Goal: Task Accomplishment & Management: Manage account settings

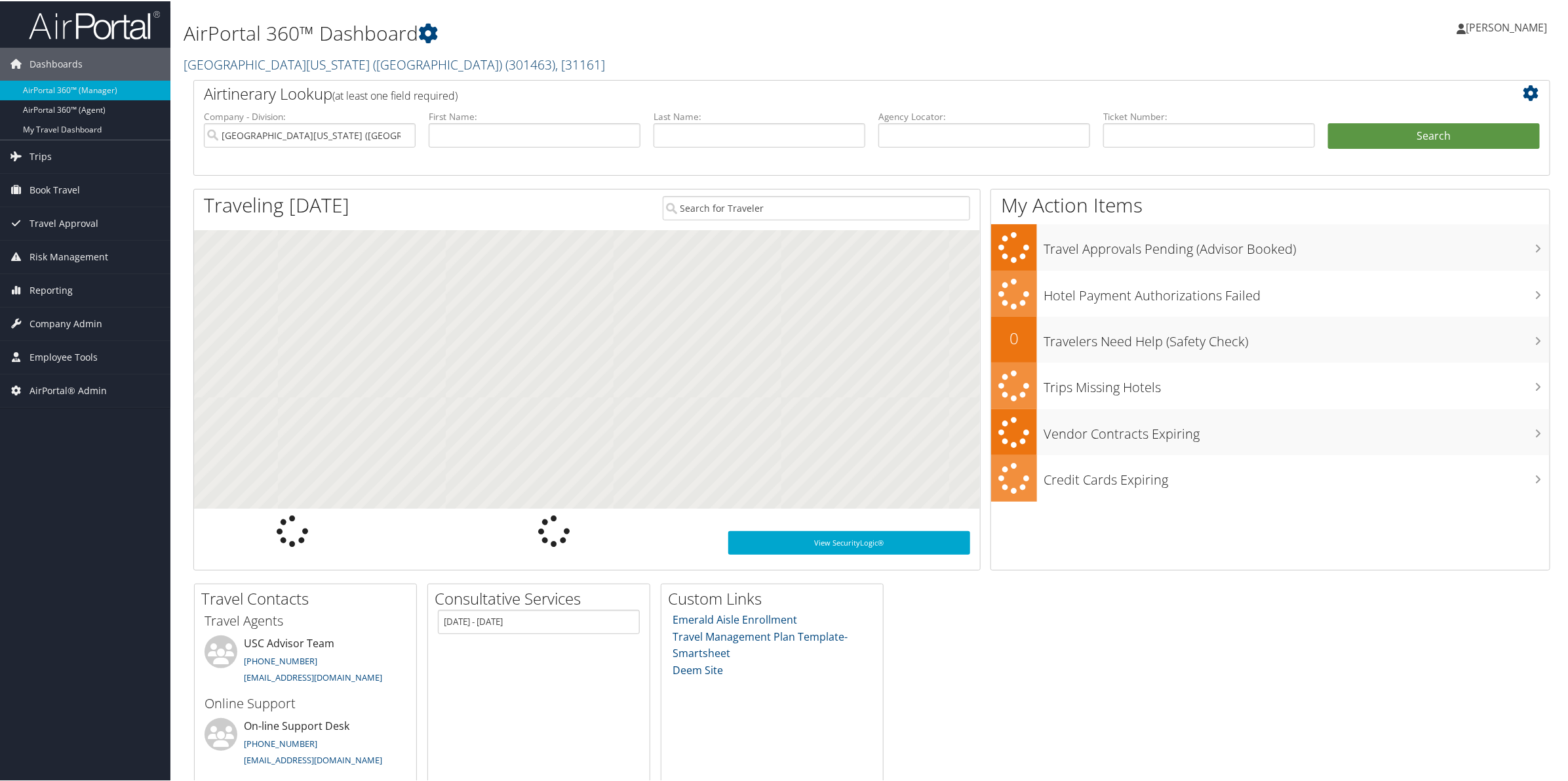
click at [259, 60] on link "[GEOGRAPHIC_DATA][US_STATE] ([GEOGRAPHIC_DATA]) ( 301463 ) , [ 31161 ]" at bounding box center [394, 63] width 422 height 18
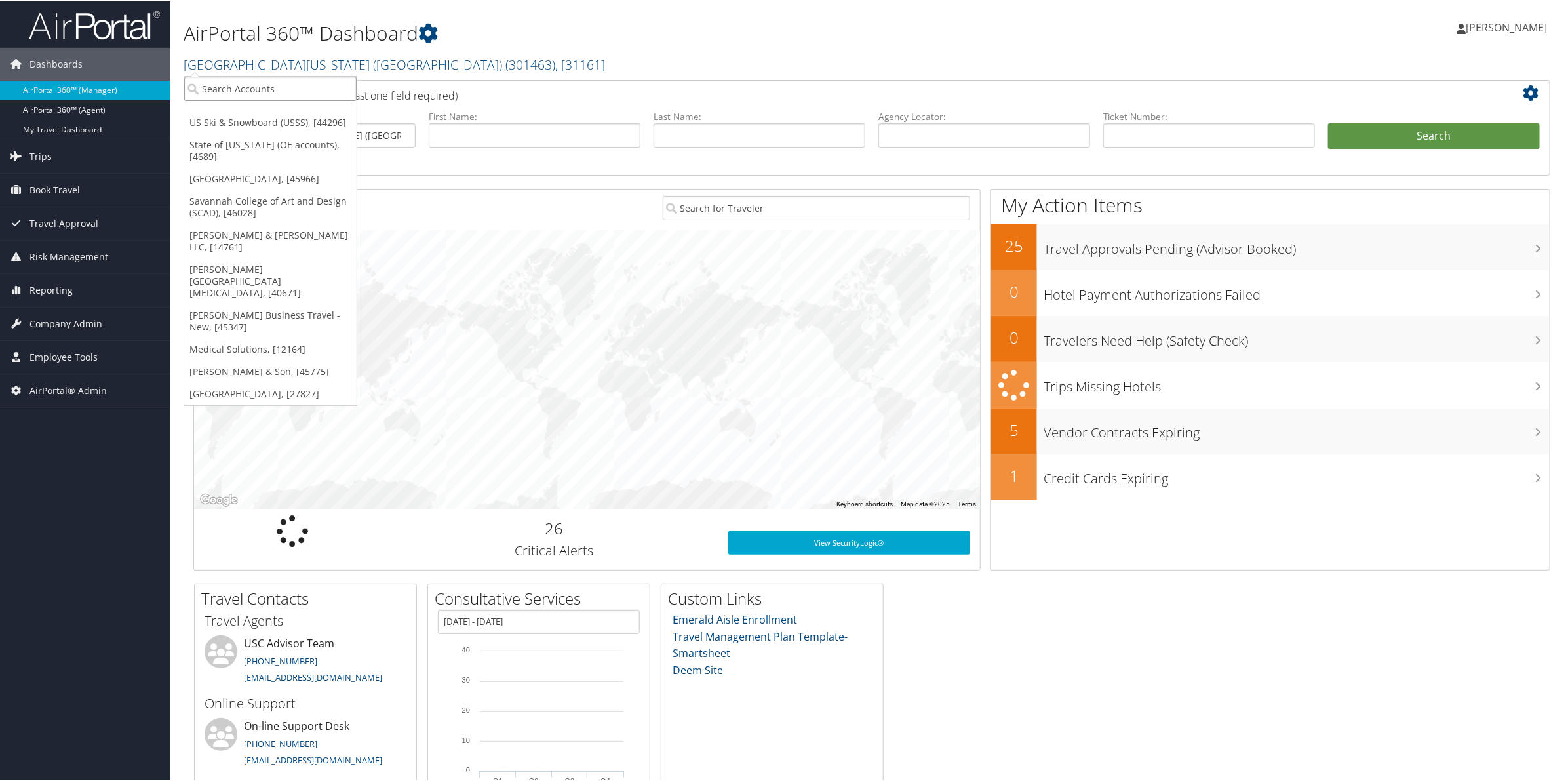
click at [251, 89] on input "search" at bounding box center [270, 87] width 172 height 24
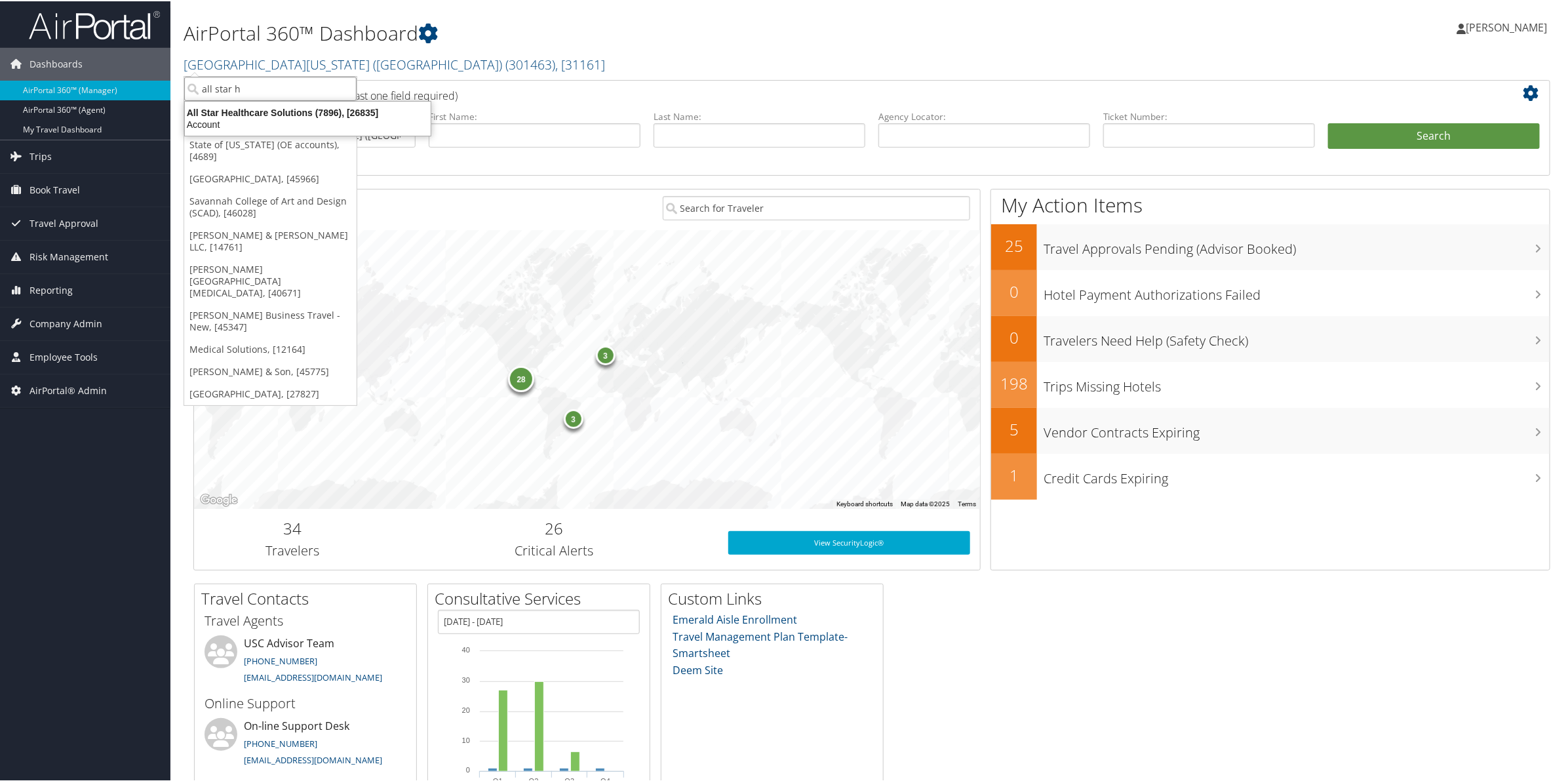
type input "all star h"
drag, startPoint x: 280, startPoint y: 89, endPoint x: 123, endPoint y: 74, distance: 157.7
click at [123, 74] on div "Dashboards AirPortal 360™ (Manager) AirPortal 360™ (Agent) My Travel Dashboard …" at bounding box center [786, 427] width 1573 height 854
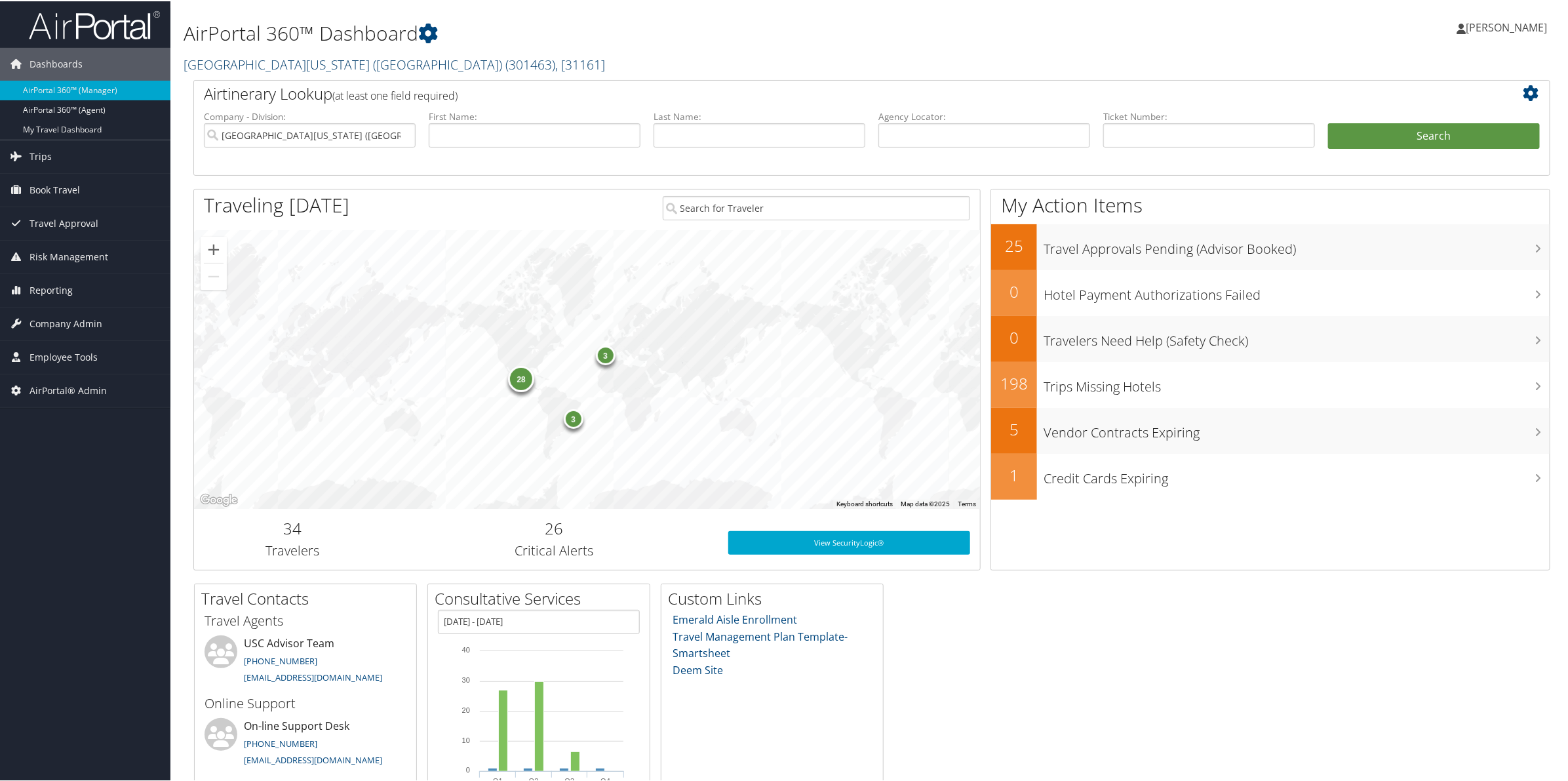
click at [246, 64] on link "[GEOGRAPHIC_DATA][US_STATE] ([GEOGRAPHIC_DATA]) ( 301463 ) , [ 31161 ]" at bounding box center [394, 63] width 422 height 18
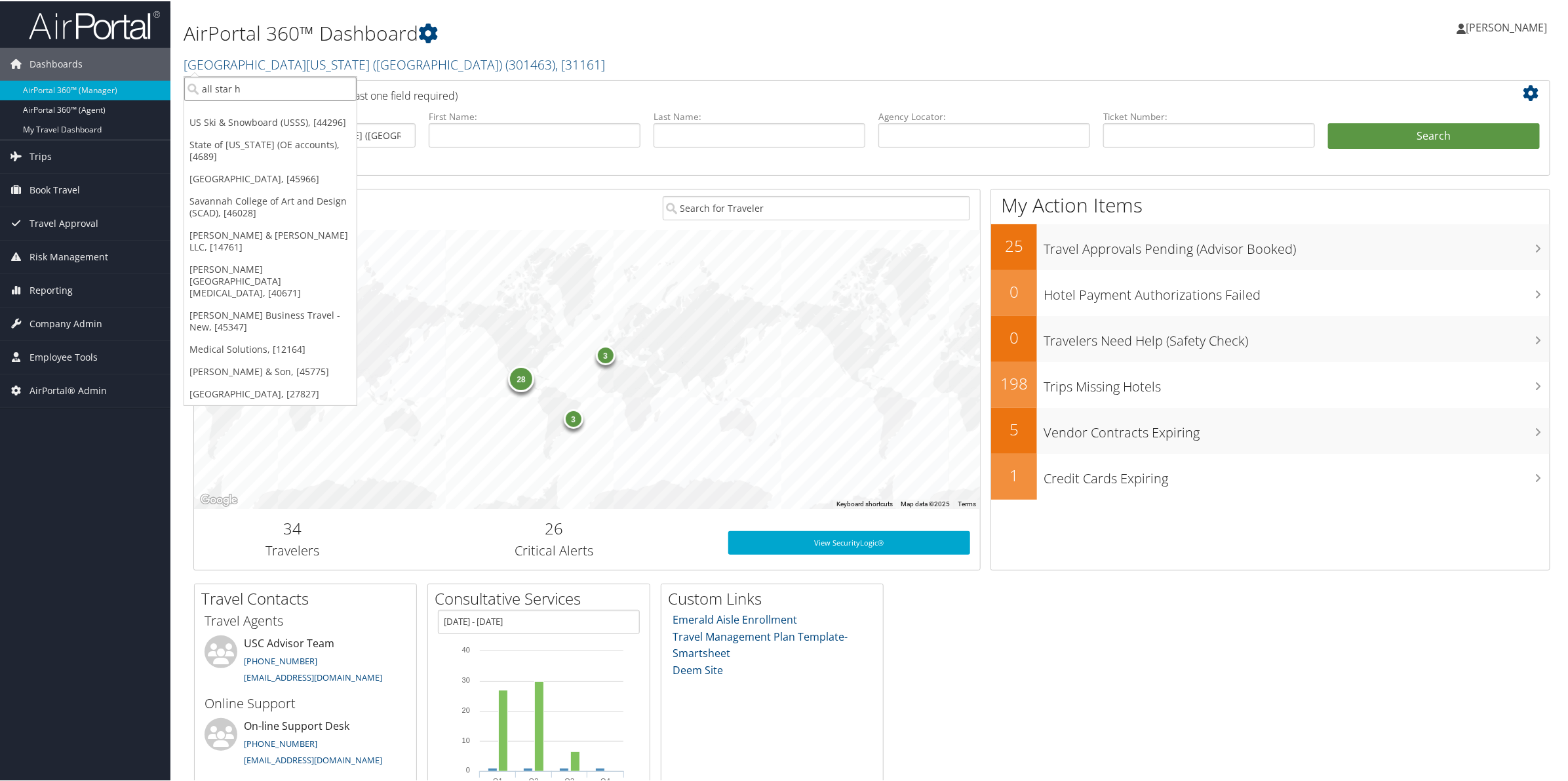
click at [225, 96] on input "all star h" at bounding box center [270, 87] width 172 height 24
click at [225, 96] on input "search" at bounding box center [270, 87] width 172 height 24
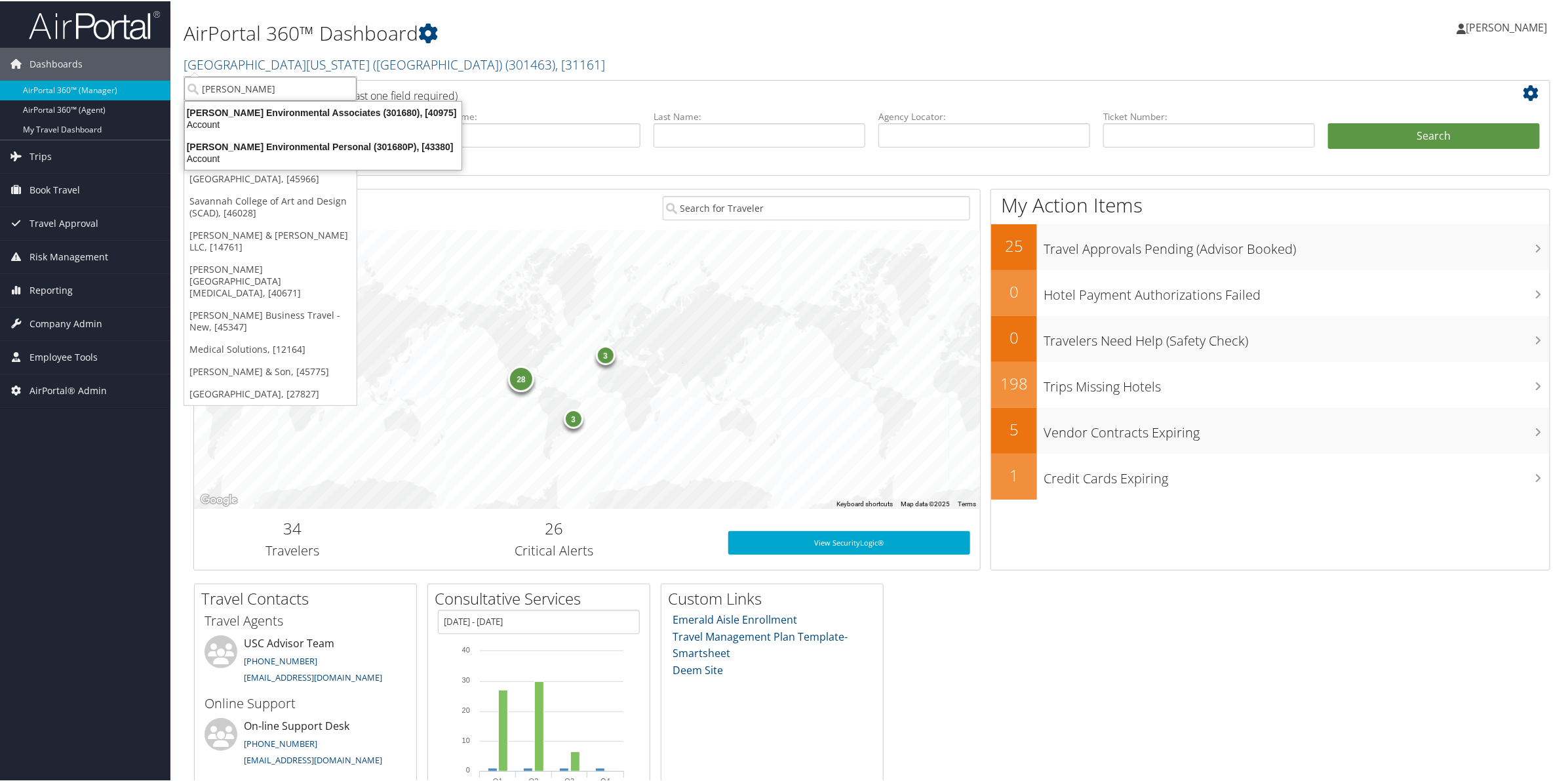
type input "bhate"
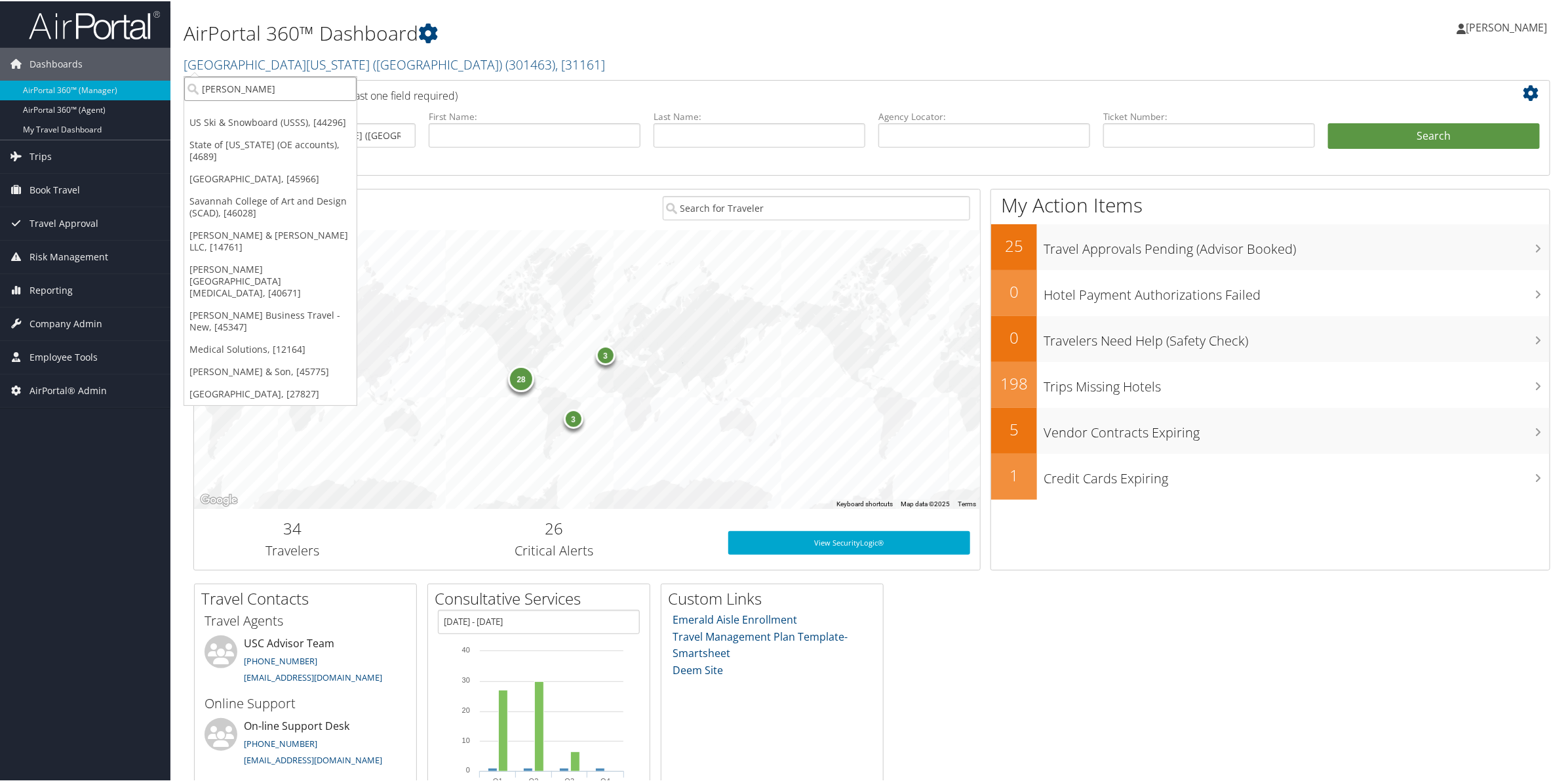
click at [285, 85] on input "bhate" at bounding box center [270, 87] width 172 height 24
click at [285, 85] on input "search" at bounding box center [270, 87] width 172 height 24
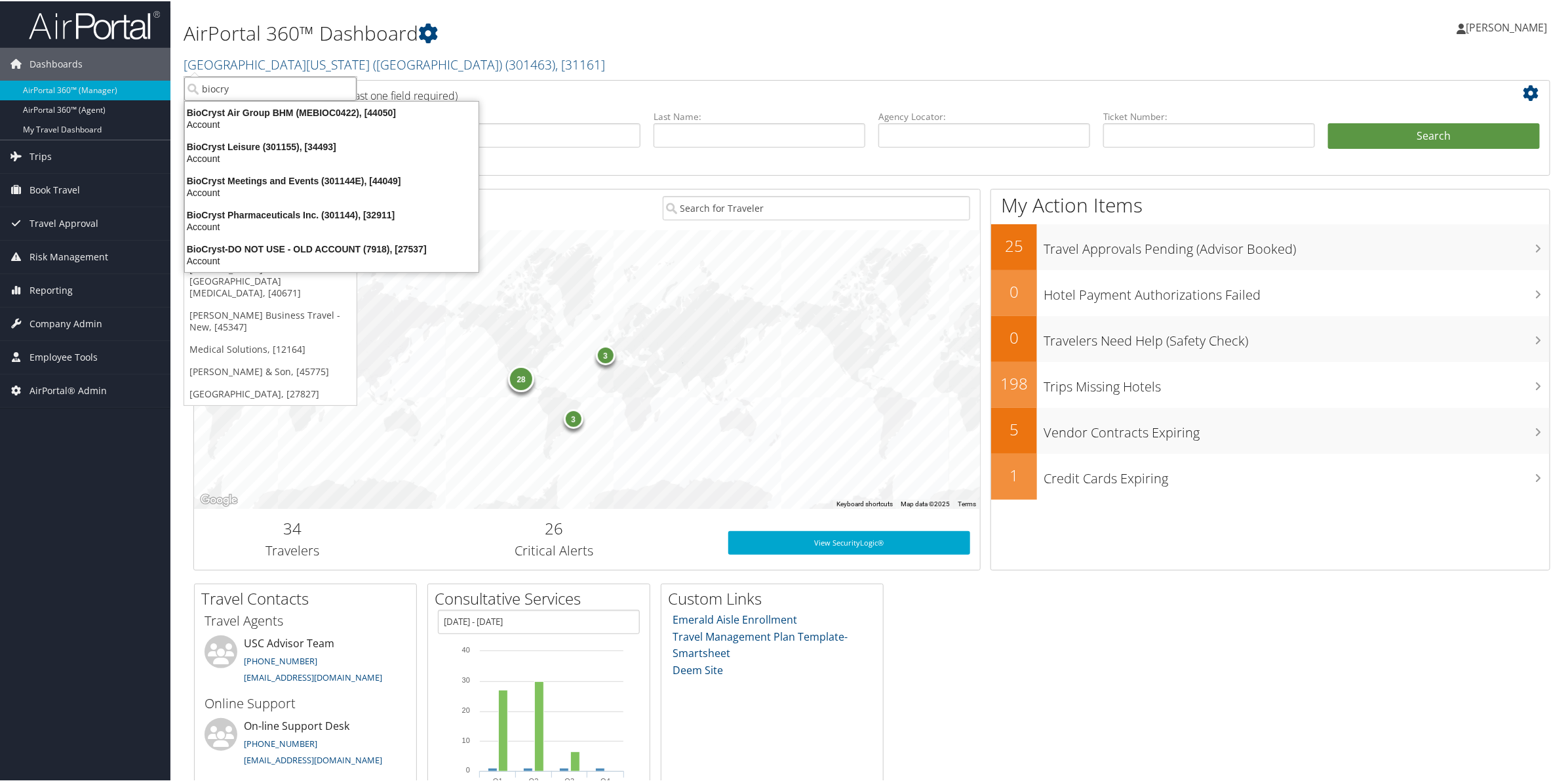
type input "biocry"
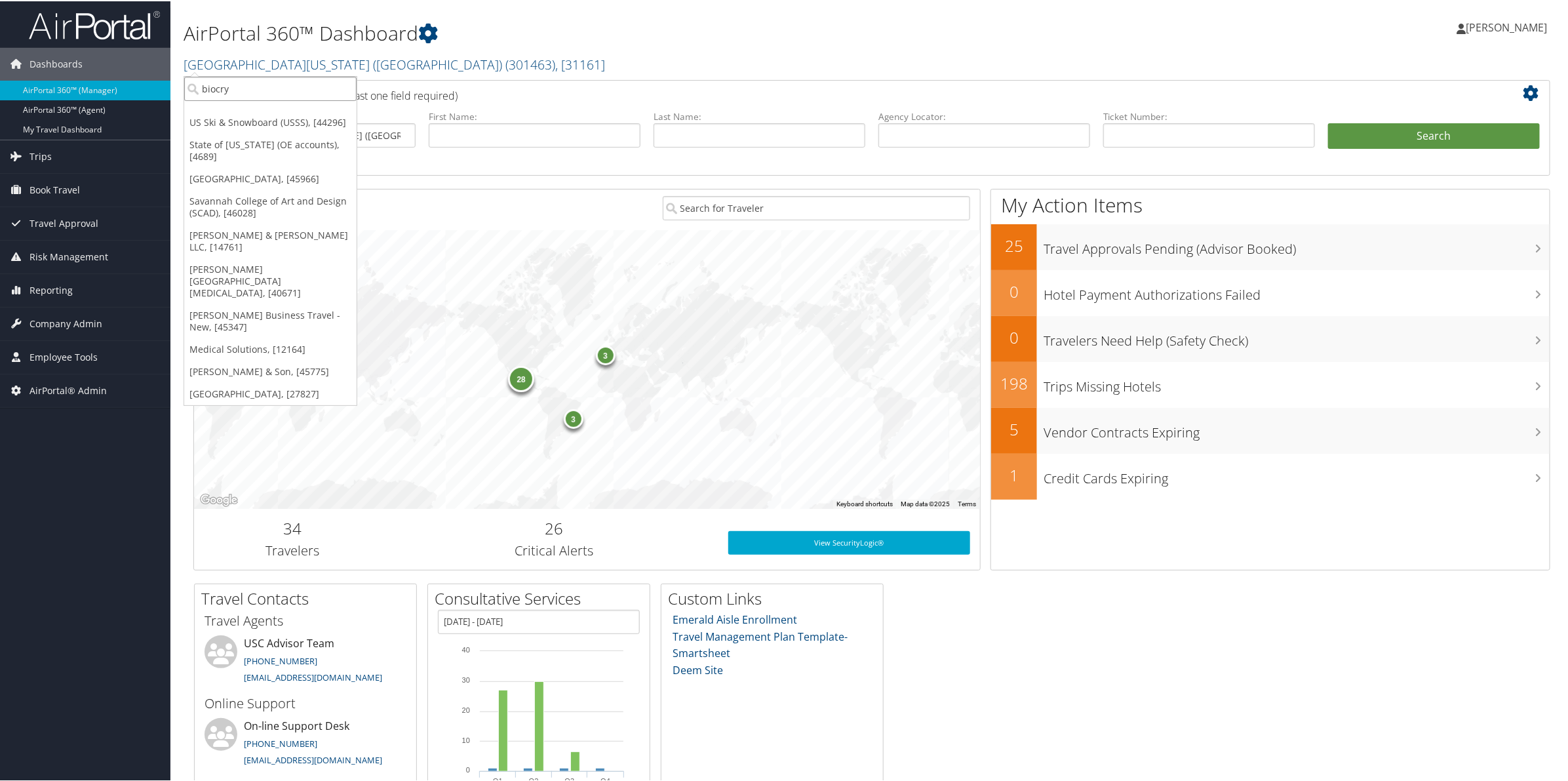
drag, startPoint x: 310, startPoint y: 85, endPoint x: 187, endPoint y: 85, distance: 123.0
click at [187, 85] on input "biocry" at bounding box center [270, 87] width 172 height 24
type input "nuvia"
click at [237, 115] on div "Nuvia Smiles (302082), [46000]" at bounding box center [273, 111] width 192 height 12
